Goal: Transaction & Acquisition: Purchase product/service

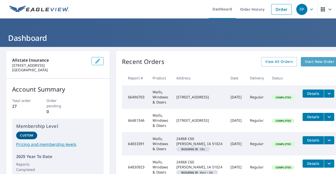
click at [306, 61] on span "Start New Order" at bounding box center [319, 61] width 29 height 6
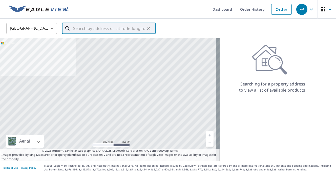
click at [93, 30] on input "text" at bounding box center [109, 28] width 72 height 14
click at [78, 27] on input "text" at bounding box center [109, 28] width 72 height 14
paste input "[STREET_ADDRESS]"
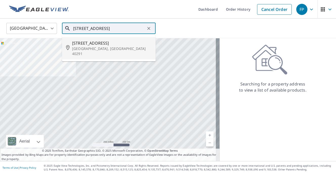
click at [97, 49] on p "[GEOGRAPHIC_DATA], [GEOGRAPHIC_DATA] 40291" at bounding box center [111, 51] width 79 height 10
type input "[STREET_ADDRESS][PERSON_NAME]"
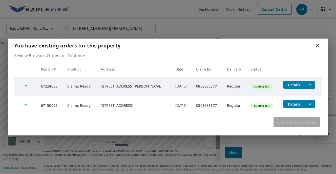
click at [303, 126] on button "Continue my order" at bounding box center [296, 122] width 46 height 10
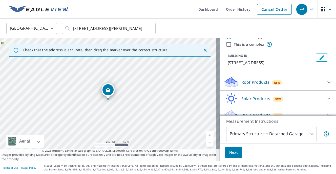
scroll to position [24, 0]
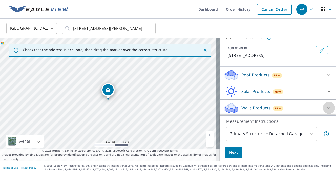
click at [326, 108] on icon at bounding box center [329, 107] width 6 height 6
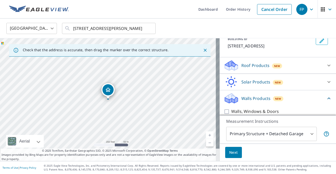
scroll to position [38, 0]
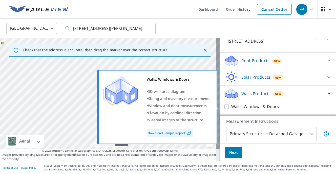
click at [224, 104] on input "Walls, Windows & Doors" at bounding box center [228, 106] width 8 height 6
checkbox input "true"
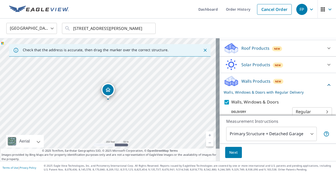
scroll to position [57, 0]
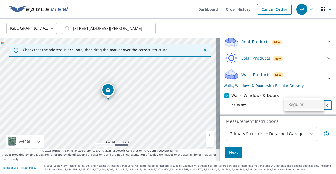
click at [320, 104] on body "FP FP Dashboard Order History Cancel Order FP [GEOGRAPHIC_DATA] [GEOGRAPHIC_DAT…" at bounding box center [168, 87] width 336 height 174
click at [272, 104] on div at bounding box center [168, 87] width 336 height 174
click at [229, 152] on span "Next" at bounding box center [233, 152] width 9 height 6
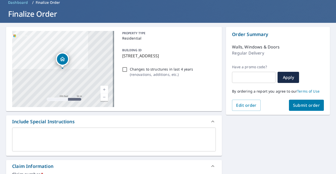
scroll to position [51, 0]
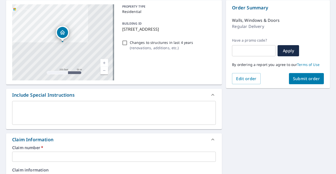
click at [27, 155] on input "text" at bounding box center [114, 156] width 204 height 10
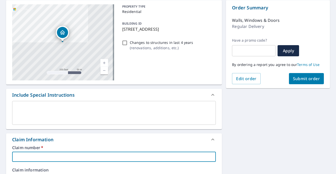
paste input "0803685577"
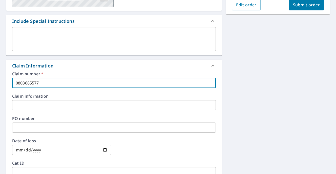
scroll to position [0, 0]
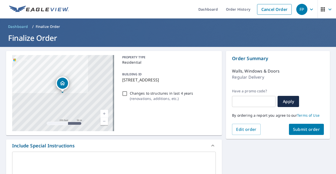
type input "0803685577"
click at [303, 130] on span "Submit order" at bounding box center [306, 129] width 27 height 6
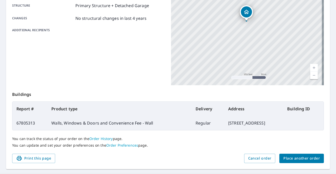
scroll to position [124, 0]
